Goal: Information Seeking & Learning: Find contact information

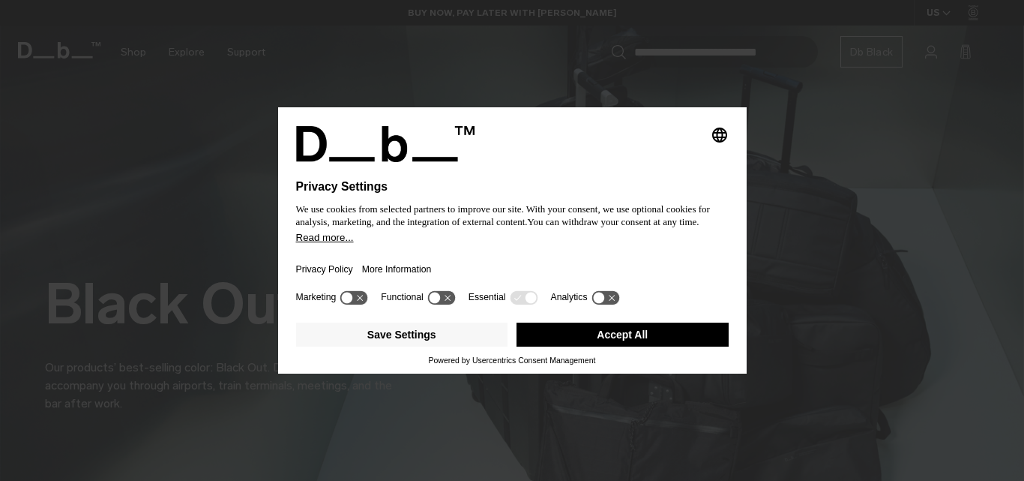
click at [647, 335] on button "Accept All" at bounding box center [623, 334] width 212 height 24
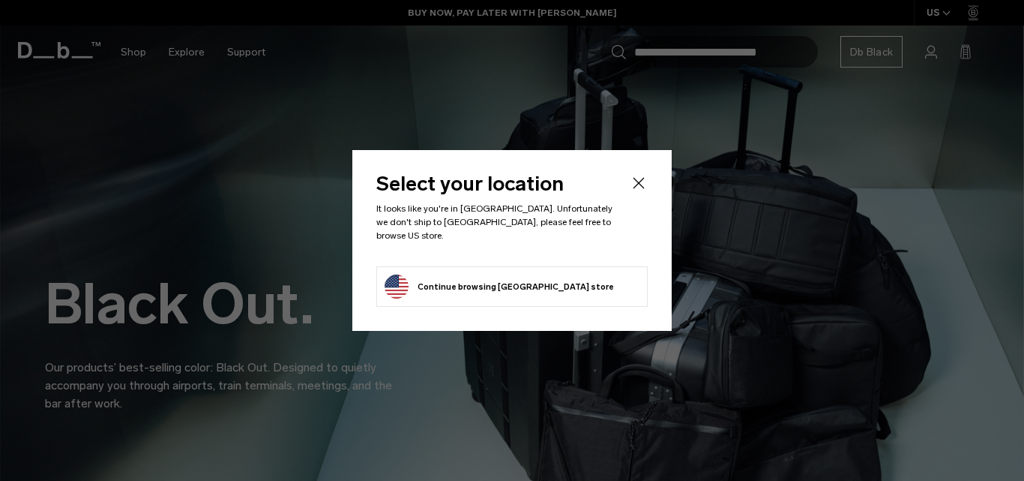
click at [636, 191] on icon "Close" at bounding box center [639, 183] width 18 height 18
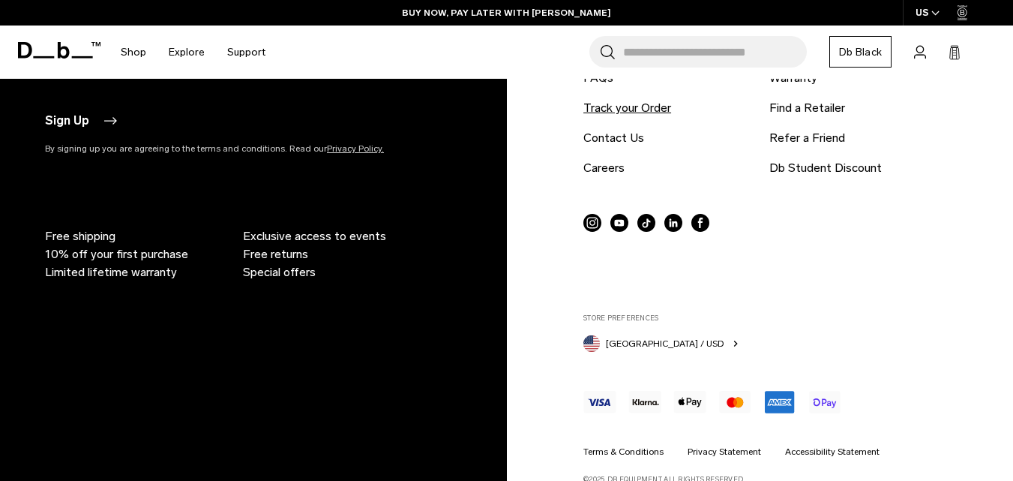
scroll to position [3507, 0]
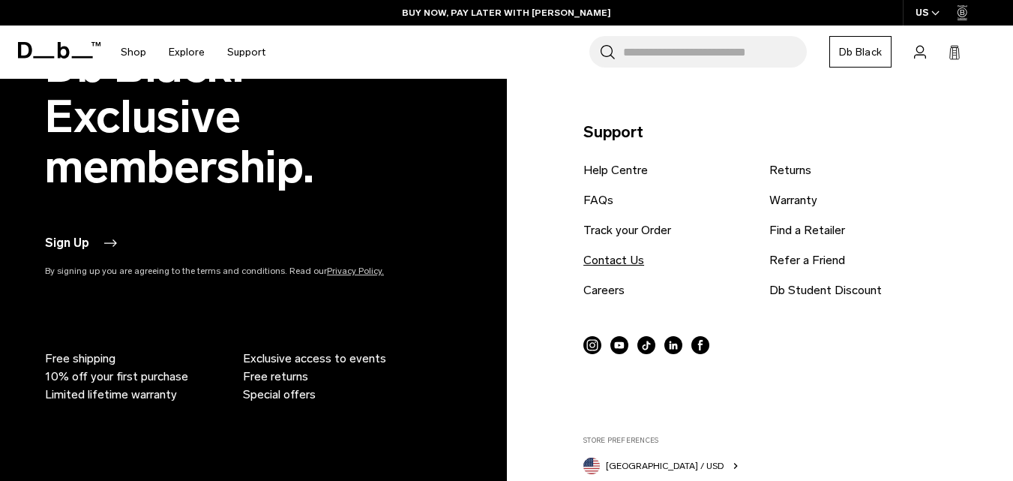
click at [628, 262] on link "Contact Us" at bounding box center [613, 260] width 61 height 18
